Goal: Submit feedback/report problem

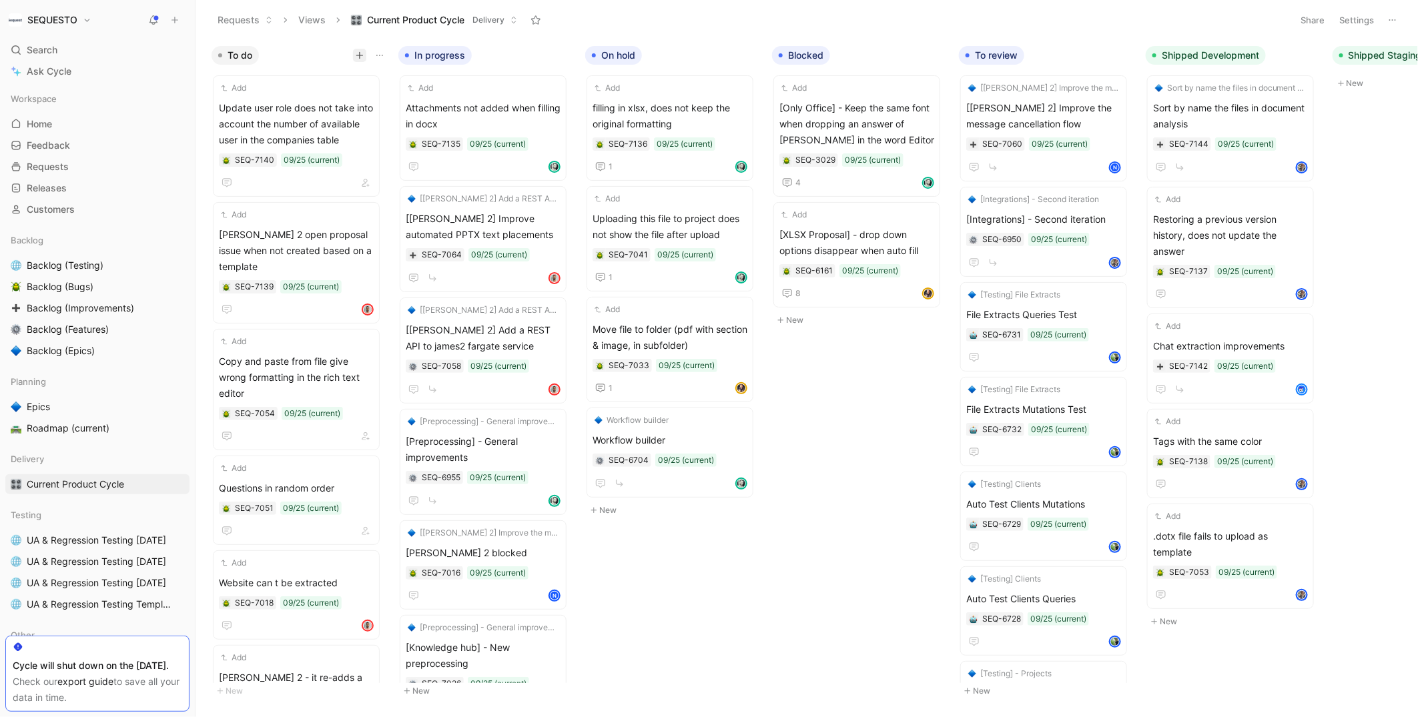
click at [358, 52] on icon "button" at bounding box center [360, 55] width 8 height 8
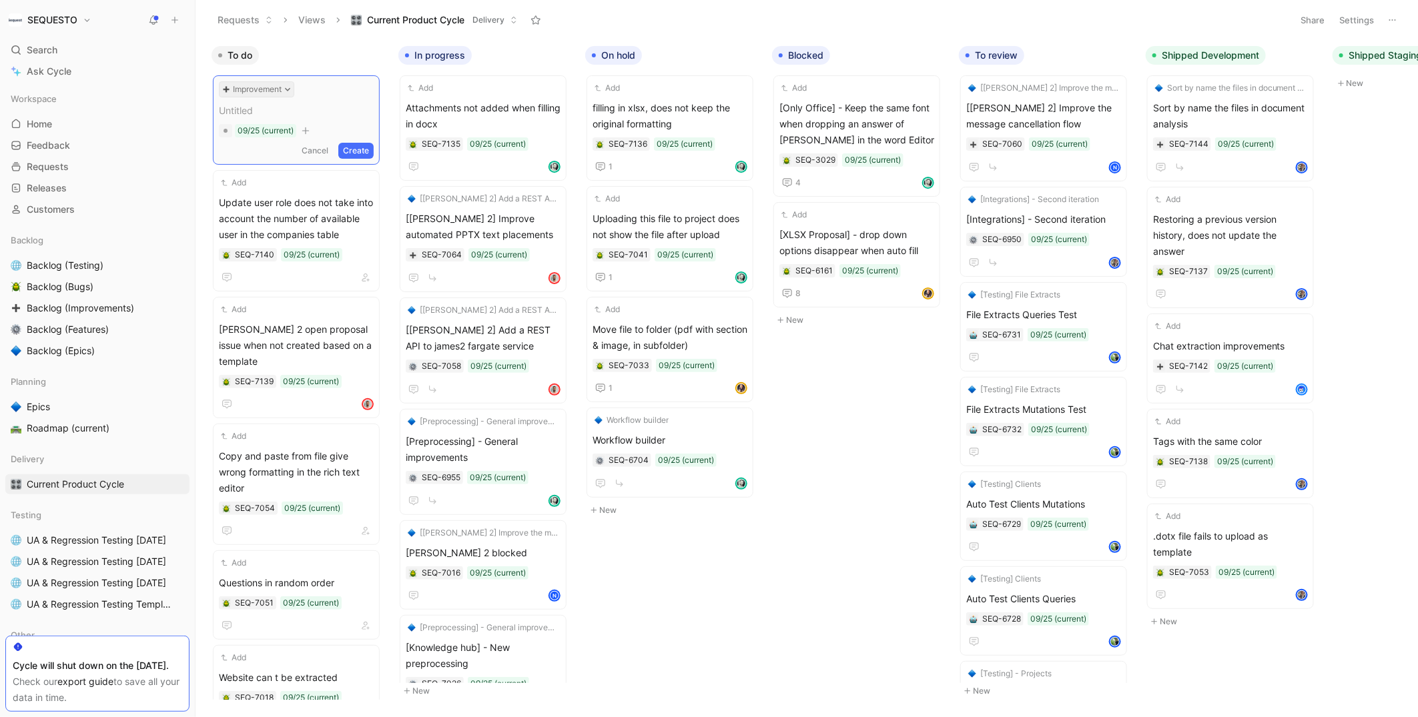
click at [278, 86] on button "Improvement" at bounding box center [256, 89] width 75 height 16
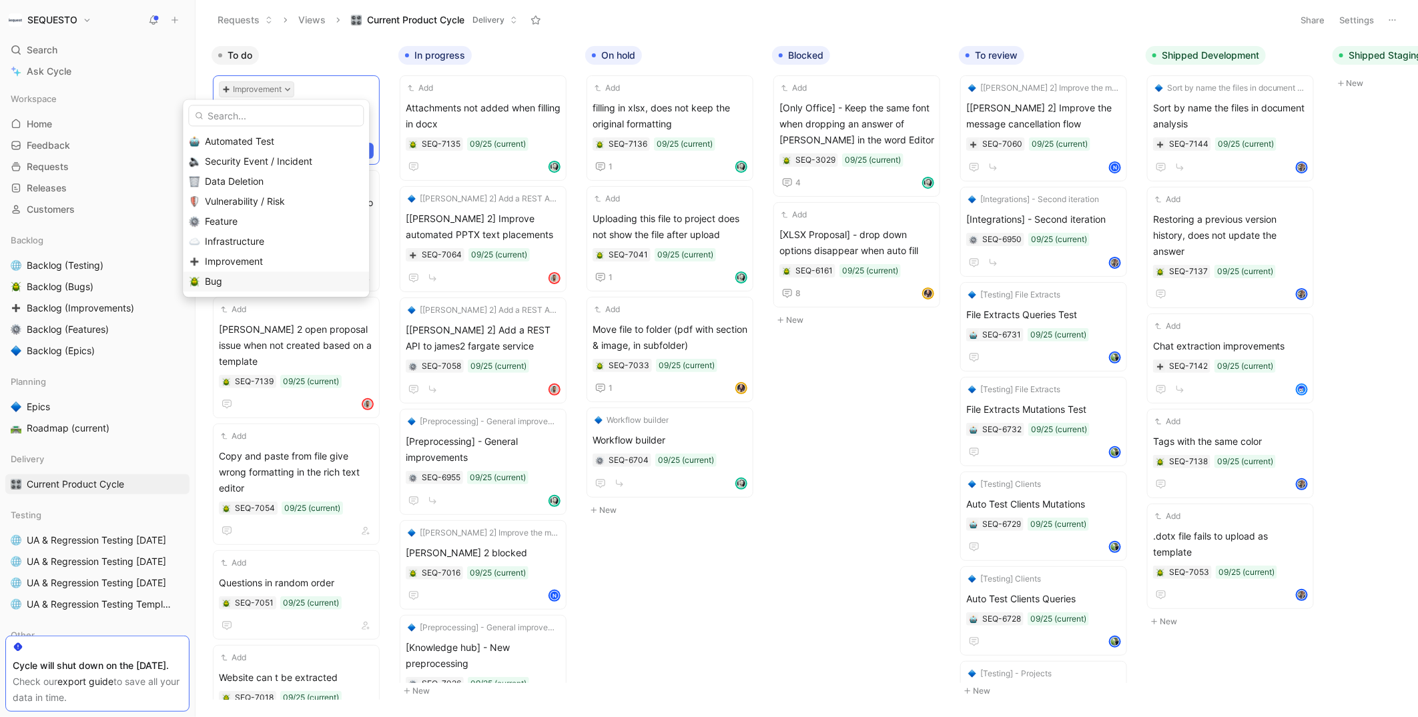
click at [212, 284] on span "Bug" at bounding box center [213, 281] width 17 height 11
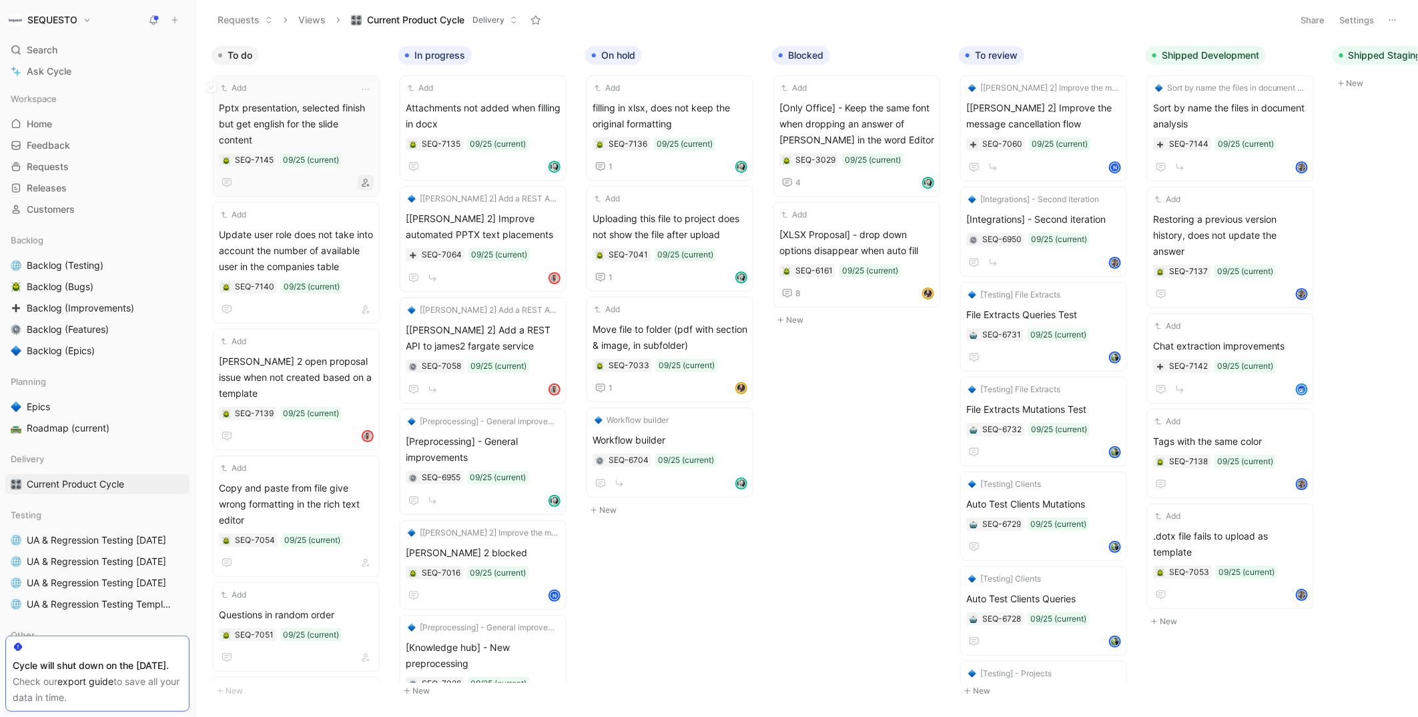
click at [370, 179] on icon "button" at bounding box center [366, 183] width 8 height 8
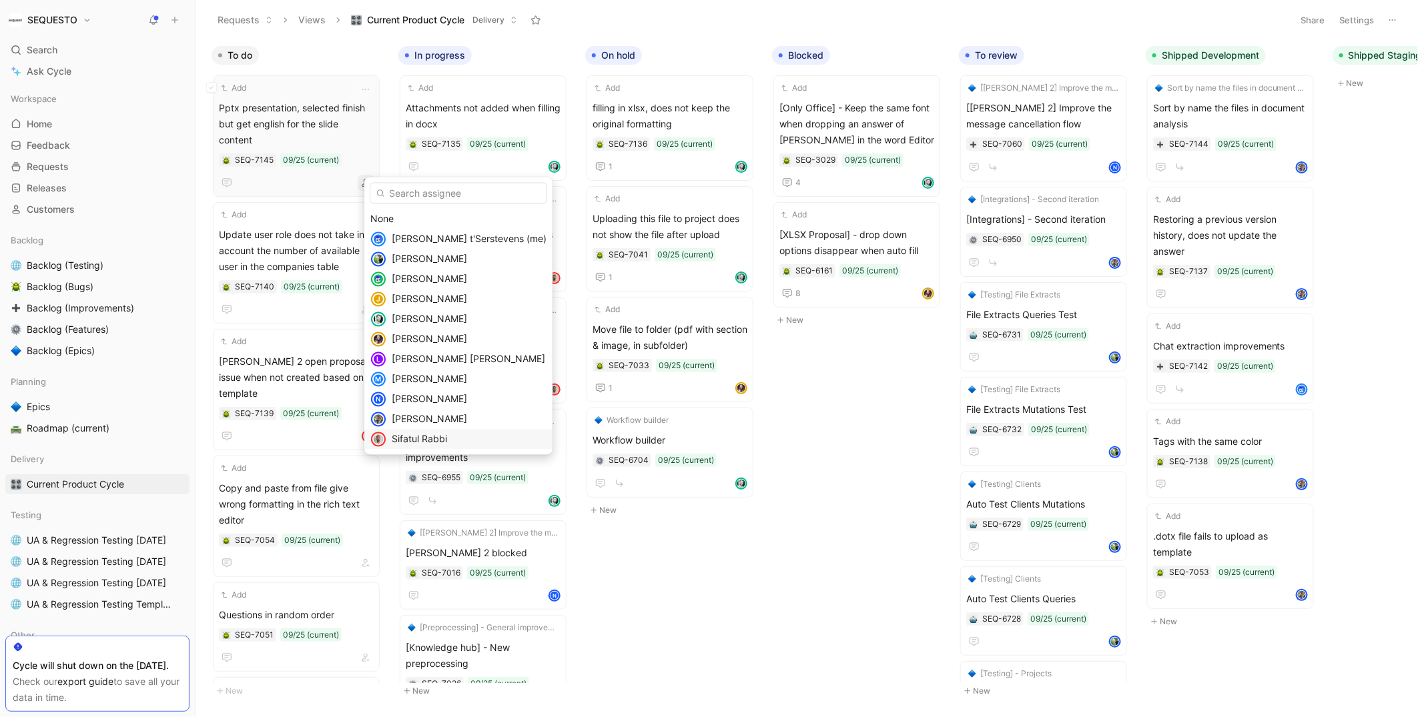
click at [407, 441] on span "Sifatul Rabbi" at bounding box center [419, 439] width 55 height 11
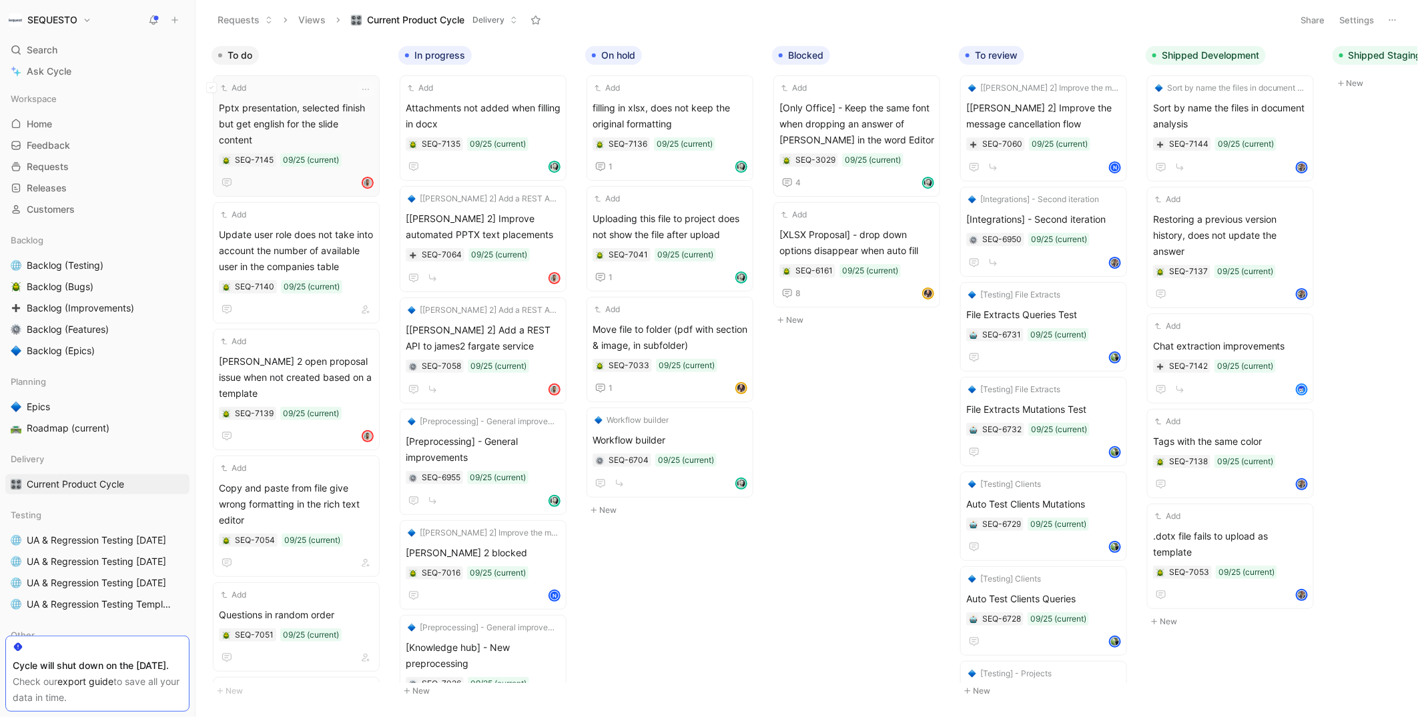
click at [301, 105] on span "Pptx presentation, selected finish but get english for the slide content" at bounding box center [296, 124] width 155 height 48
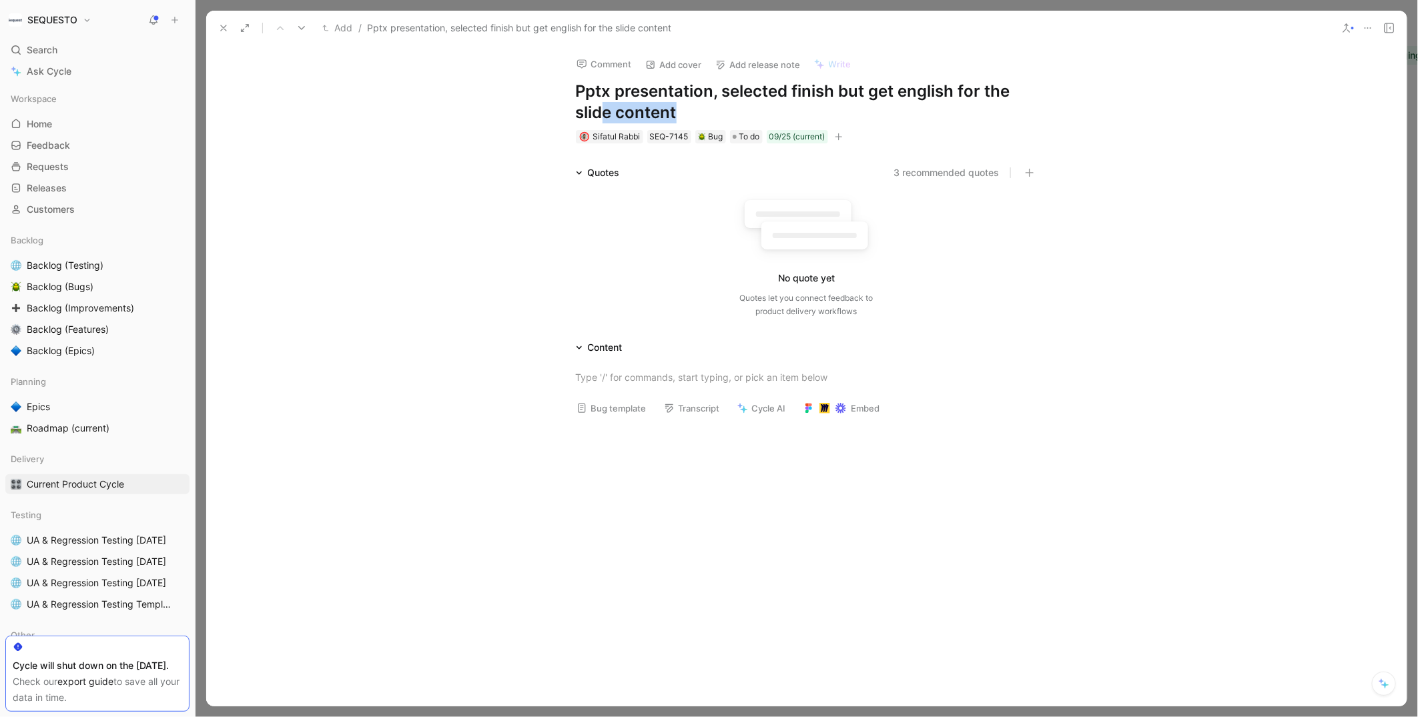
drag, startPoint x: 689, startPoint y: 113, endPoint x: 607, endPoint y: 108, distance: 82.9
click at [607, 108] on h1 "Pptx presentation, selected finish but get english for the slide content" at bounding box center [807, 102] width 462 height 43
click at [604, 376] on div at bounding box center [807, 377] width 462 height 14
click at [222, 23] on icon at bounding box center [223, 28] width 11 height 11
